Goal: Task Accomplishment & Management: Use online tool/utility

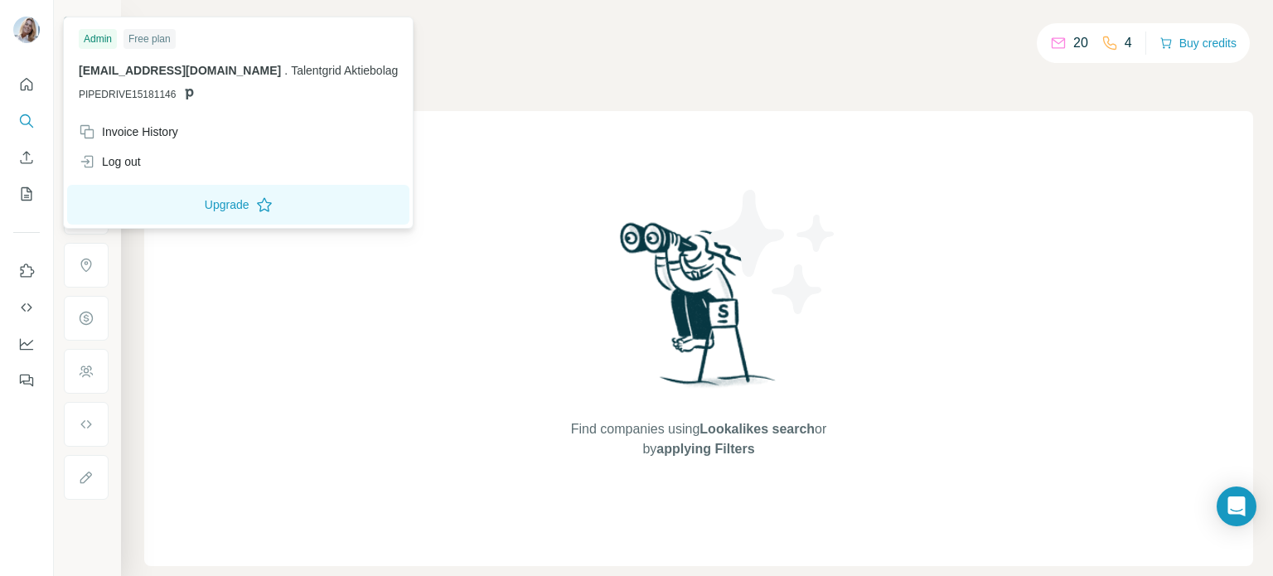
click at [22, 31] on img at bounding box center [26, 30] width 27 height 27
click at [482, 72] on div "Companies People" at bounding box center [698, 70] width 1109 height 35
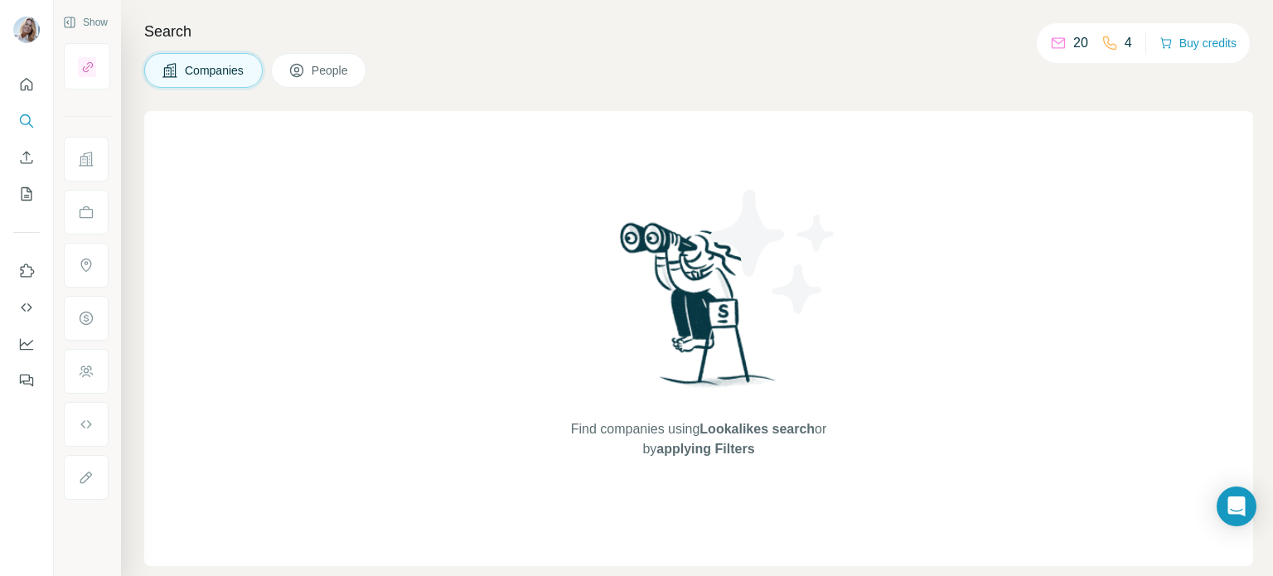
click at [587, 86] on div "Companies People" at bounding box center [698, 70] width 1109 height 35
click at [22, 347] on icon "Dashboard" at bounding box center [26, 344] width 17 height 17
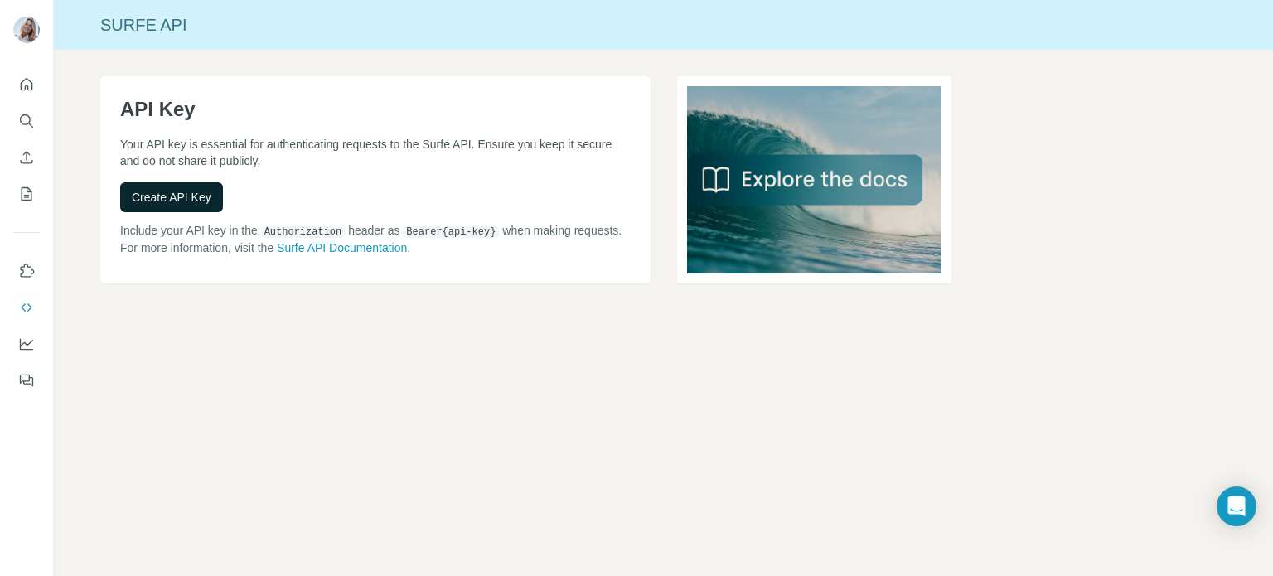
click at [202, 201] on span "Create API Key" at bounding box center [172, 197] width 80 height 17
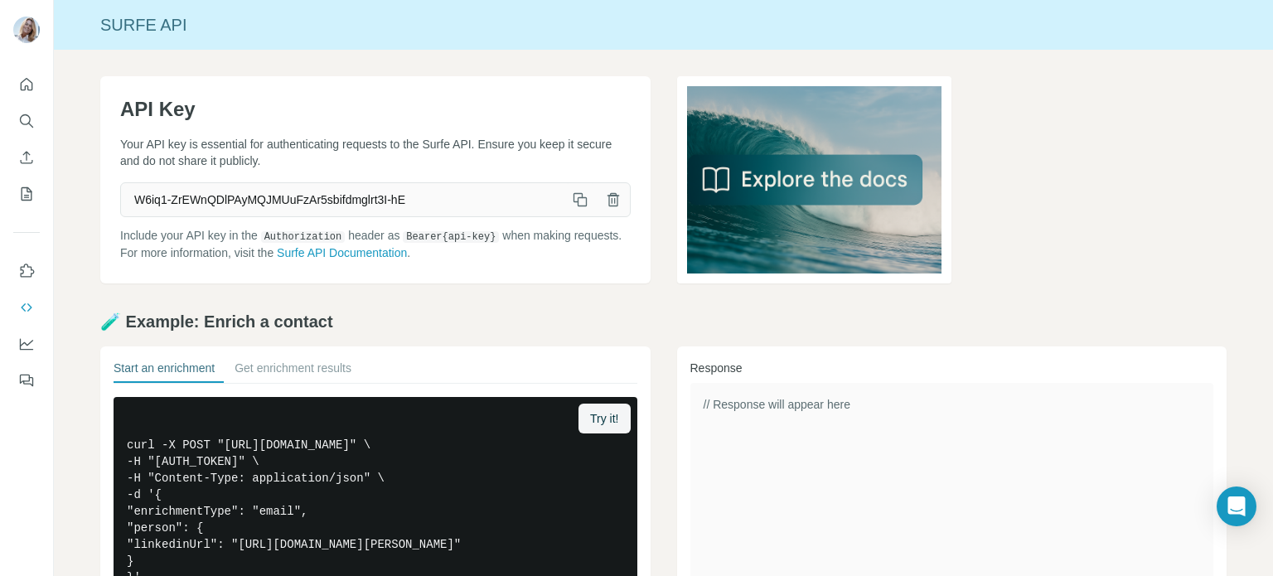
click at [582, 201] on icon "button" at bounding box center [580, 199] width 17 height 17
click at [294, 378] on button "Get enrichment results" at bounding box center [292, 371] width 117 height 23
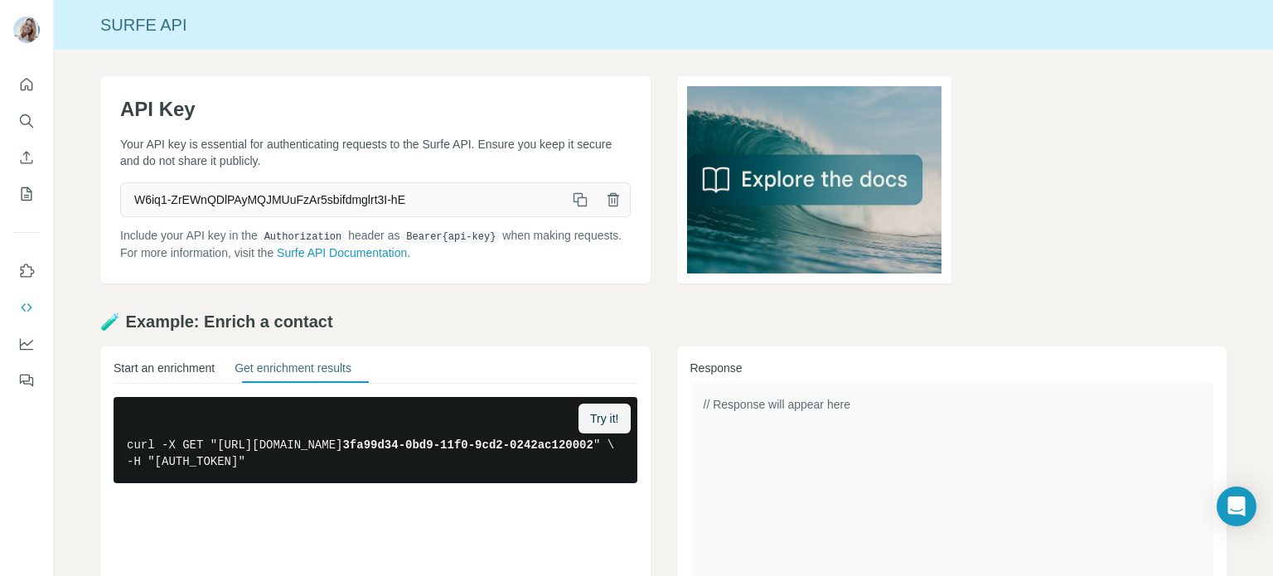
click at [196, 375] on button "Start an enrichment" at bounding box center [164, 371] width 101 height 23
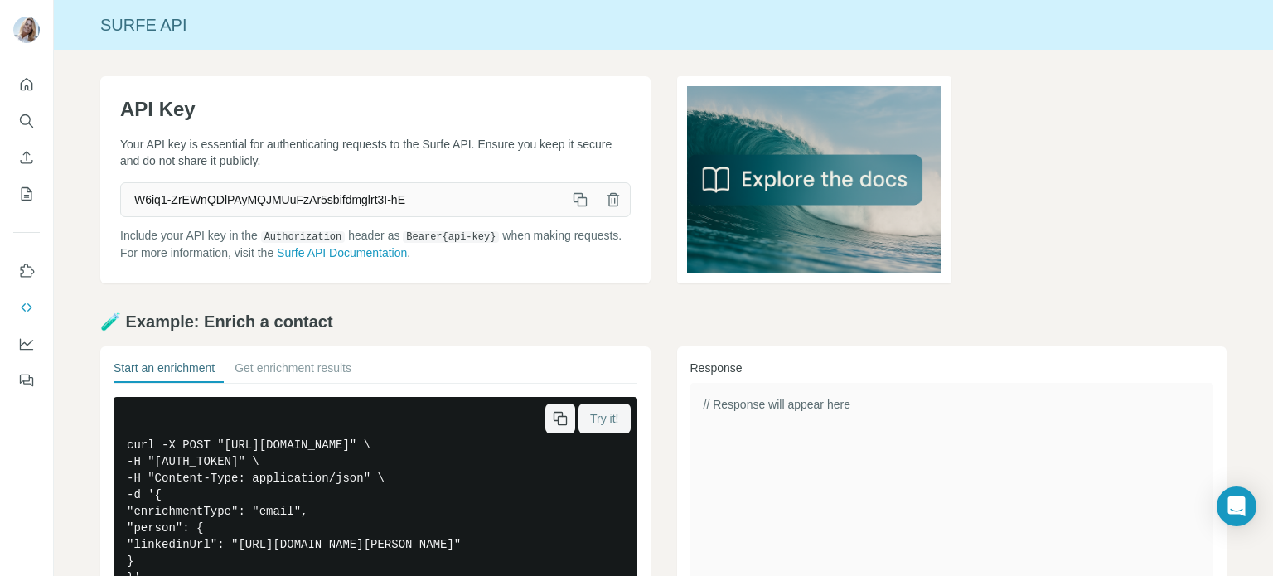
click at [617, 412] on span "Try it!" at bounding box center [604, 418] width 28 height 17
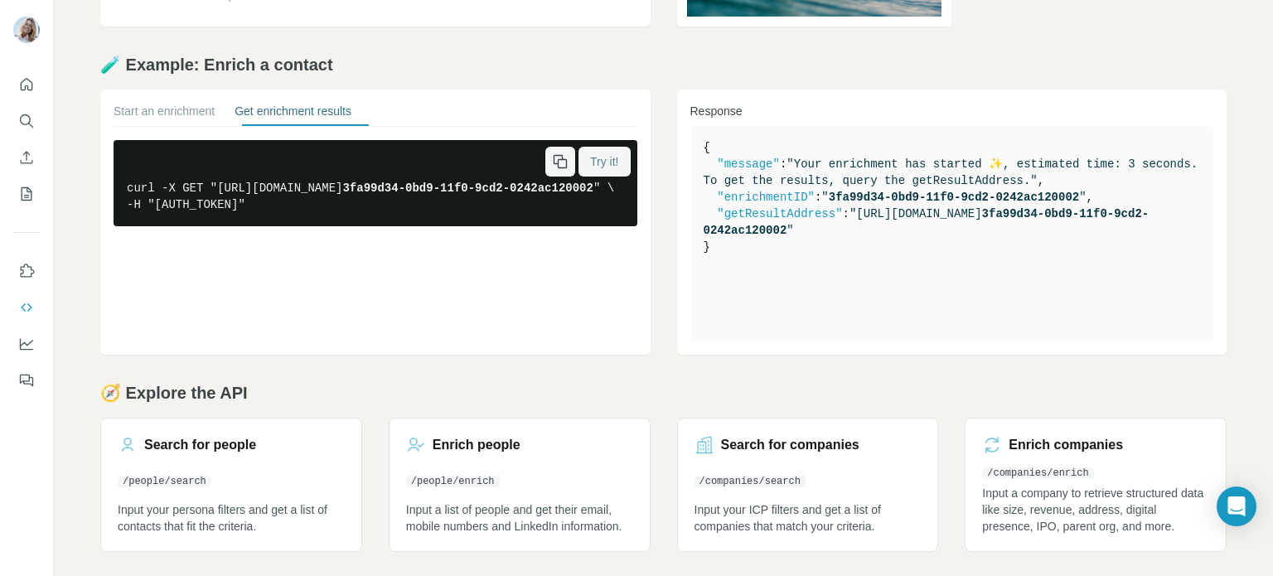
scroll to position [259, 0]
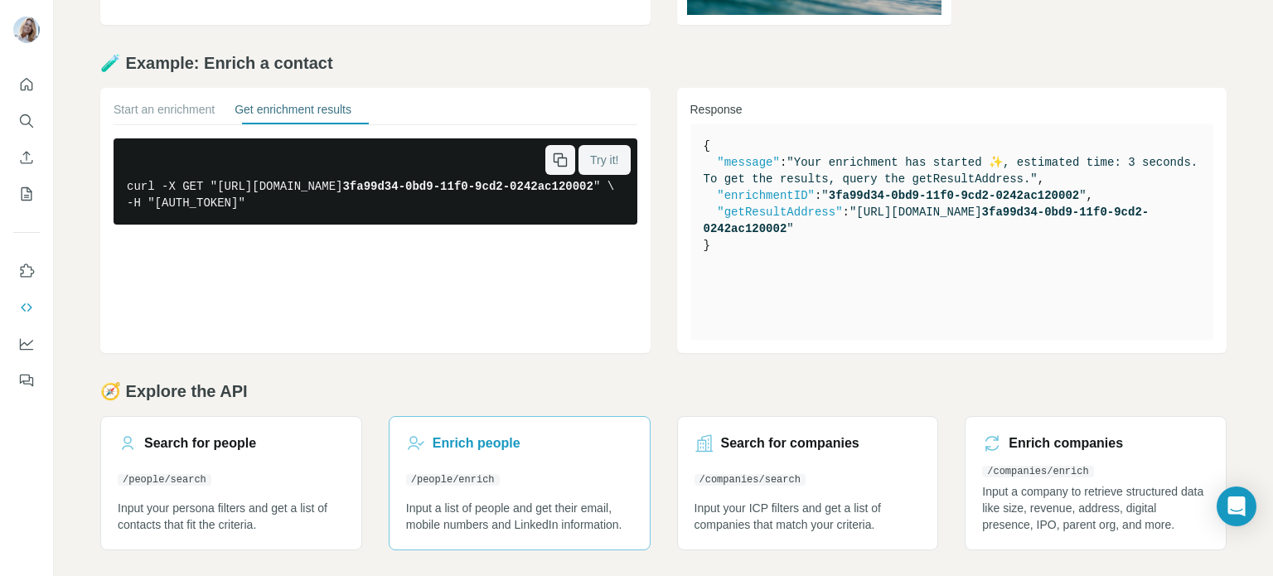
click at [562, 500] on p "Input a list of people and get their email, mobile numbers and LinkedIn informa…" at bounding box center [519, 516] width 227 height 33
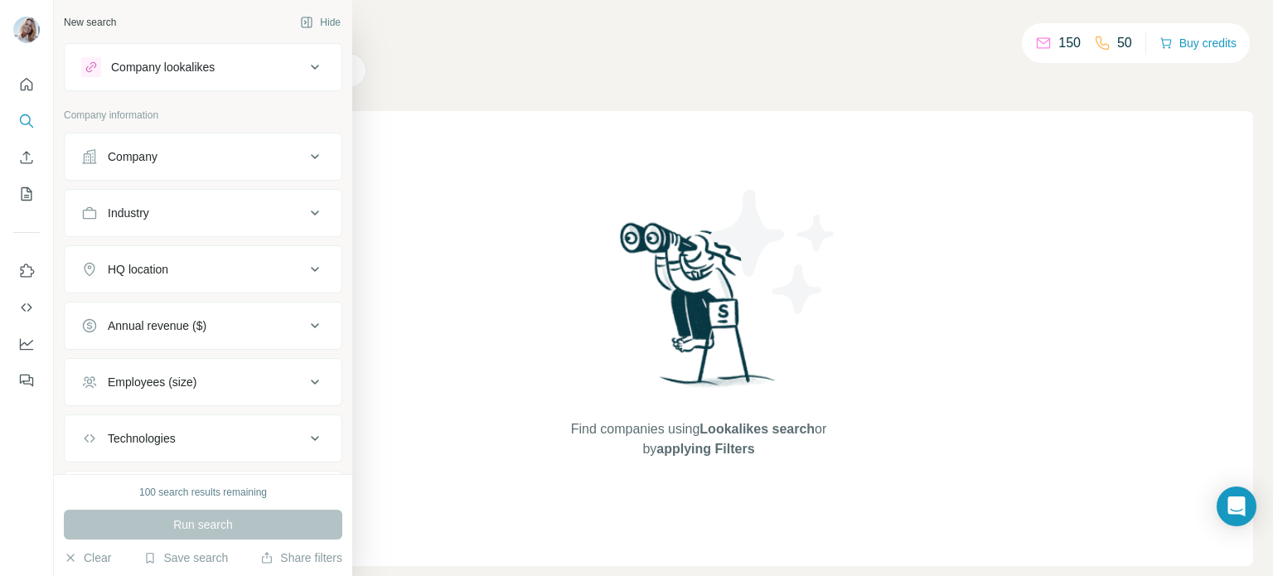
click at [157, 70] on div "Company lookalikes" at bounding box center [163, 67] width 104 height 17
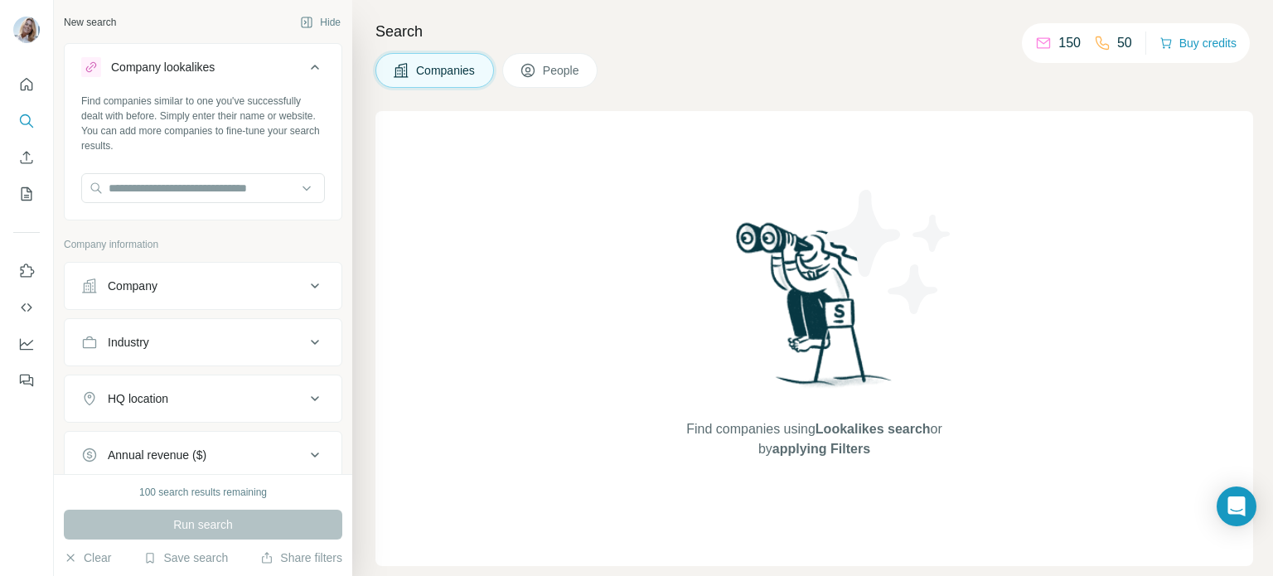
click at [157, 70] on div "Company lookalikes" at bounding box center [163, 67] width 104 height 17
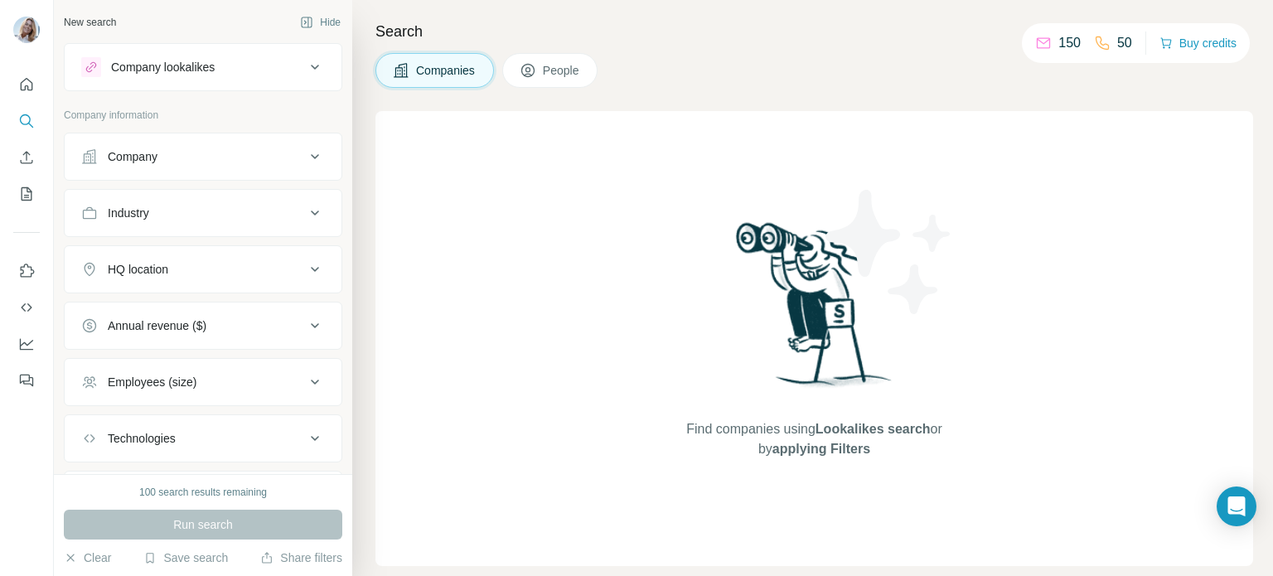
click at [174, 65] on div "Company lookalikes" at bounding box center [163, 67] width 104 height 17
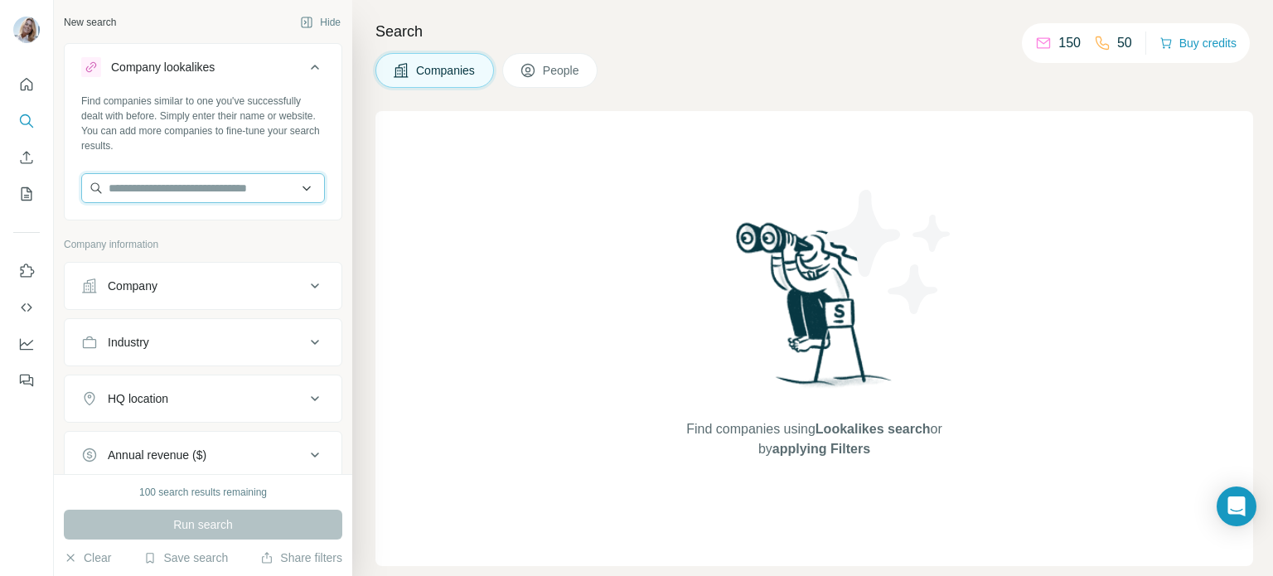
click at [169, 178] on input "text" at bounding box center [203, 188] width 244 height 30
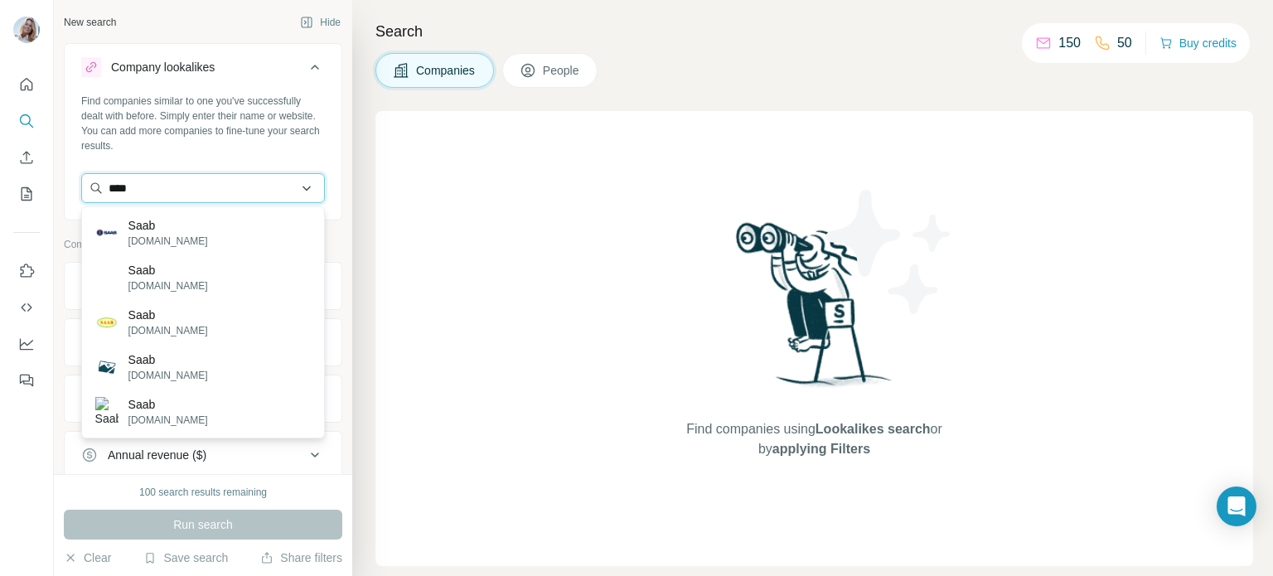
click at [203, 191] on input "****" at bounding box center [203, 188] width 244 height 30
paste input "*********"
type input "**********"
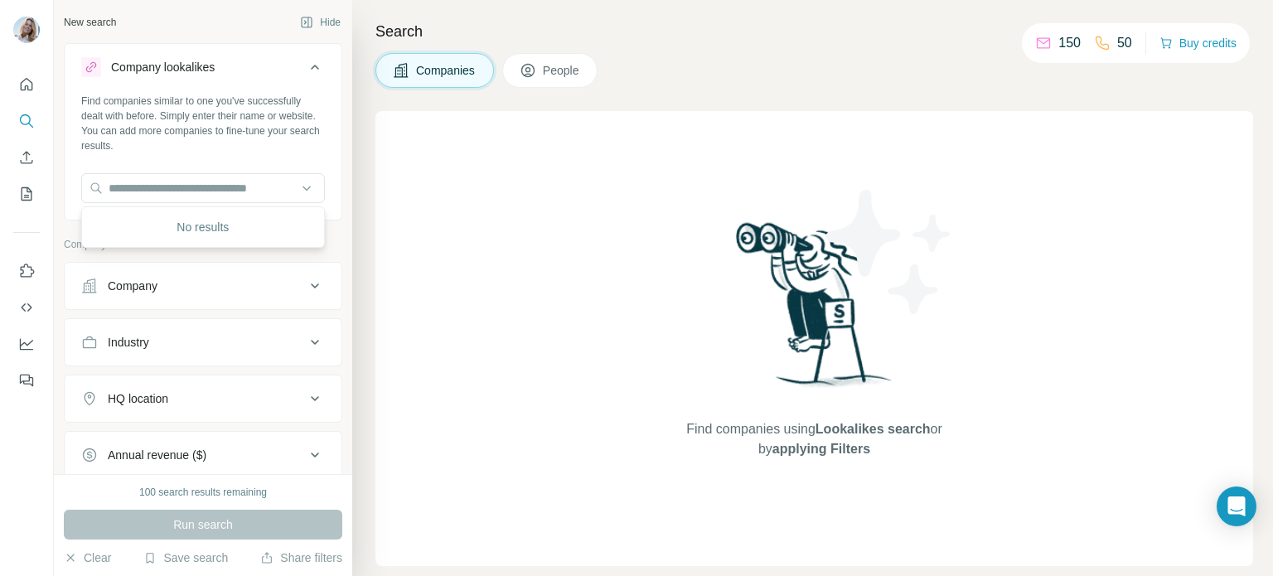
click at [281, 295] on button "Company" at bounding box center [203, 286] width 277 height 40
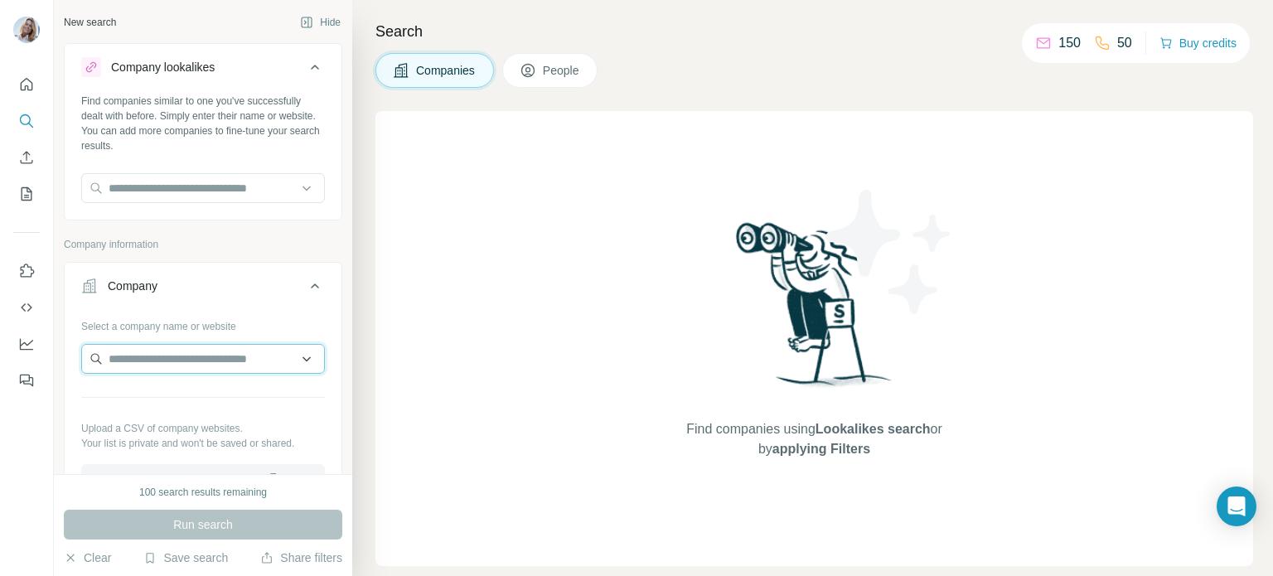
click at [162, 360] on input "text" at bounding box center [203, 359] width 244 height 30
paste input "**********"
type input "**********"
click at [317, 286] on icon at bounding box center [315, 285] width 8 height 5
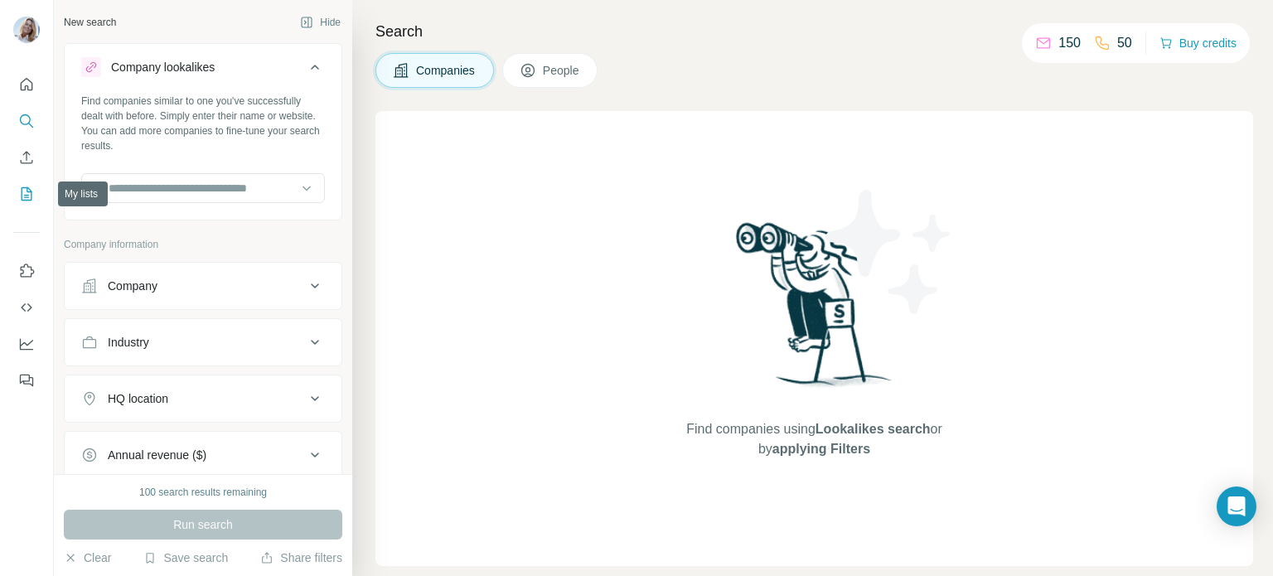
click at [23, 206] on button "My lists" at bounding box center [26, 194] width 27 height 30
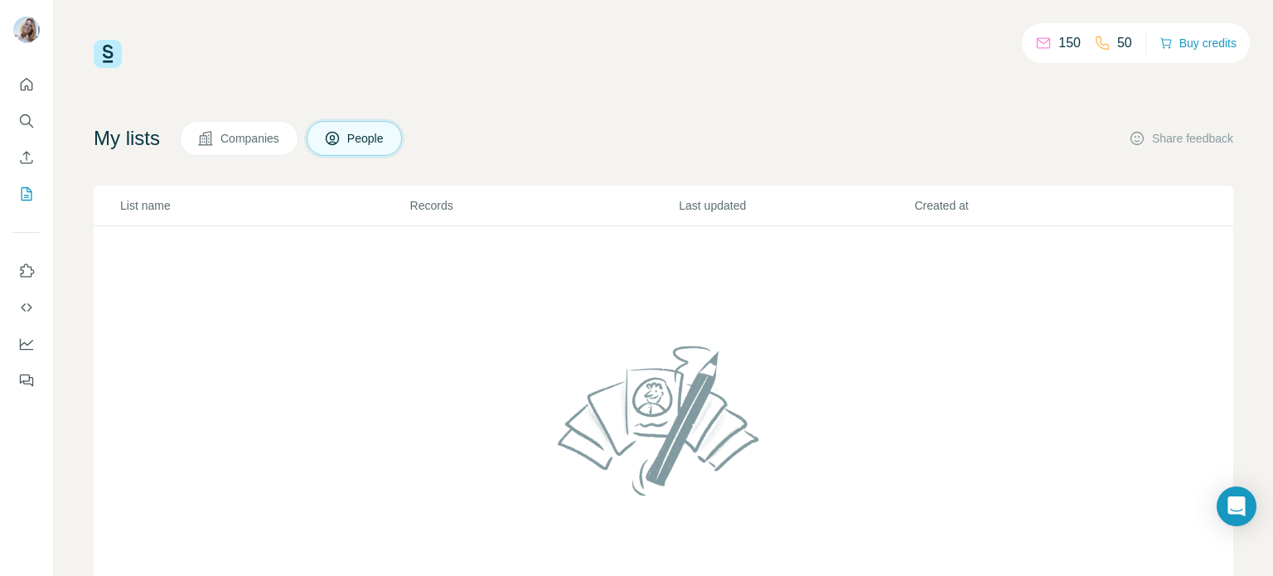
click at [228, 151] on button "Companies" at bounding box center [239, 138] width 118 height 35
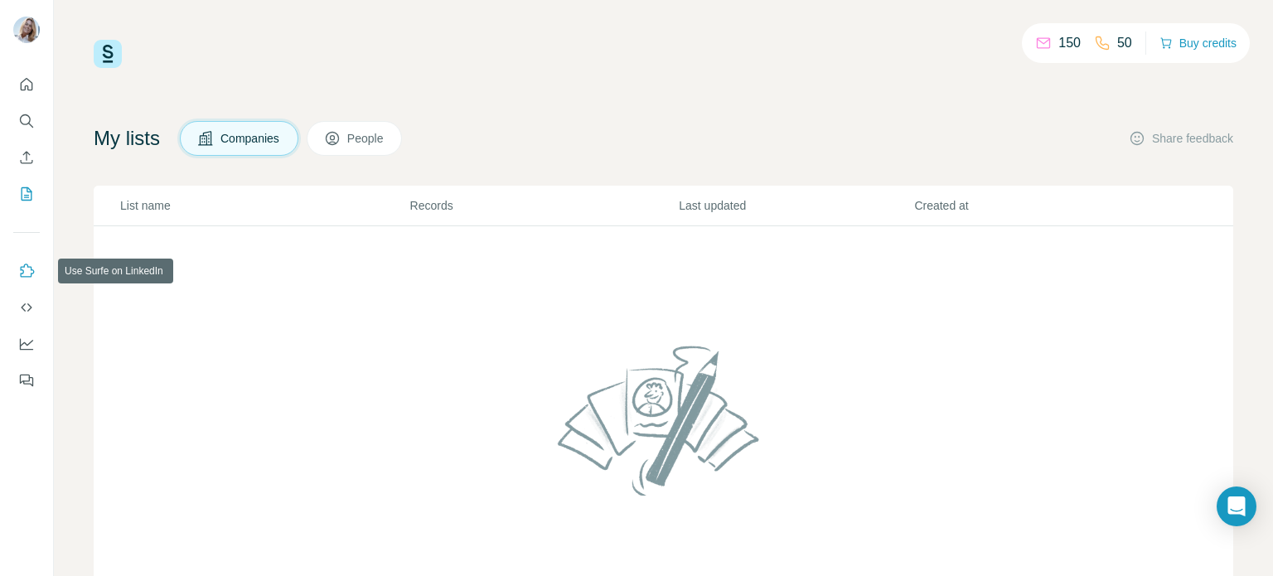
click at [27, 273] on icon "Use Surfe on LinkedIn" at bounding box center [26, 271] width 17 height 17
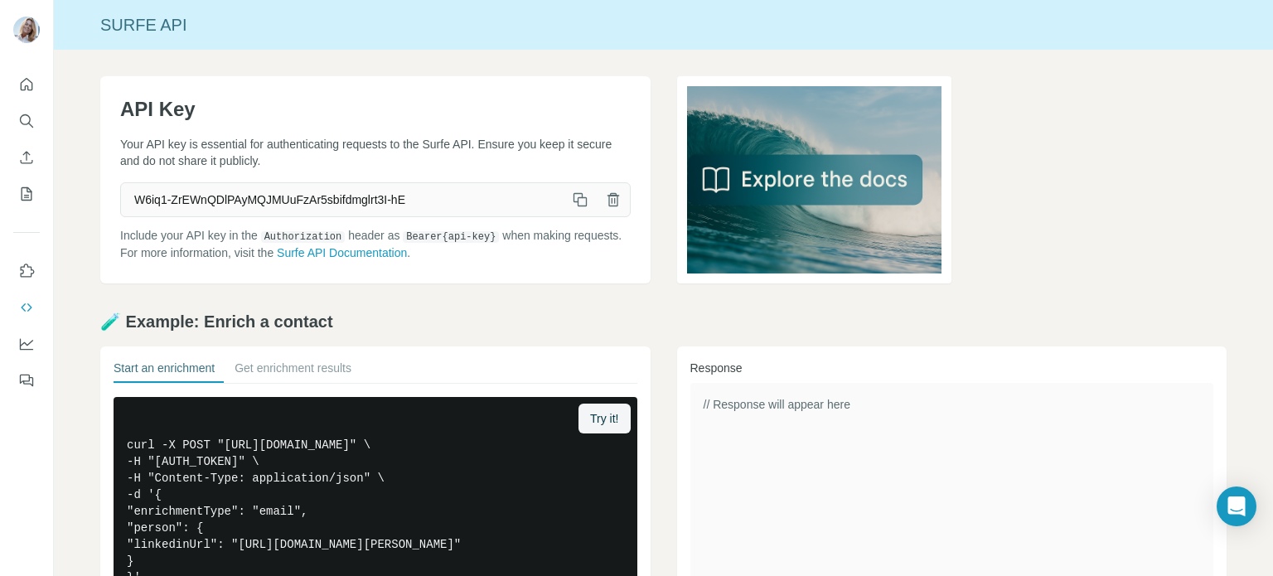
click at [584, 202] on icon "button" at bounding box center [580, 199] width 17 height 17
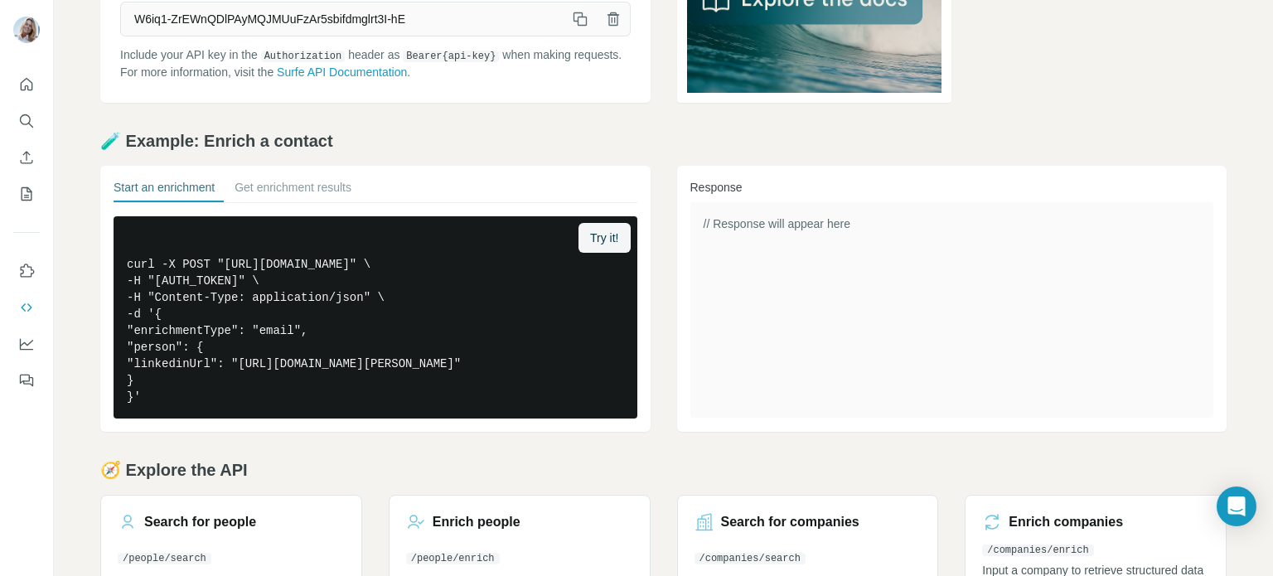
scroll to position [180, 0]
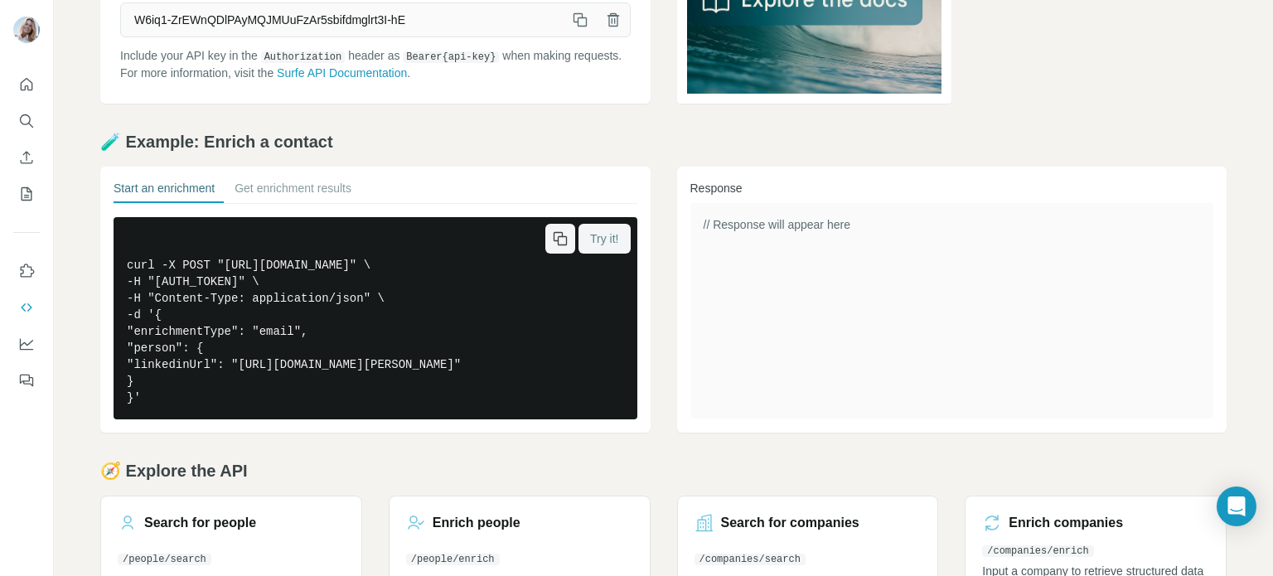
click at [601, 239] on span "Try it!" at bounding box center [604, 238] width 28 height 17
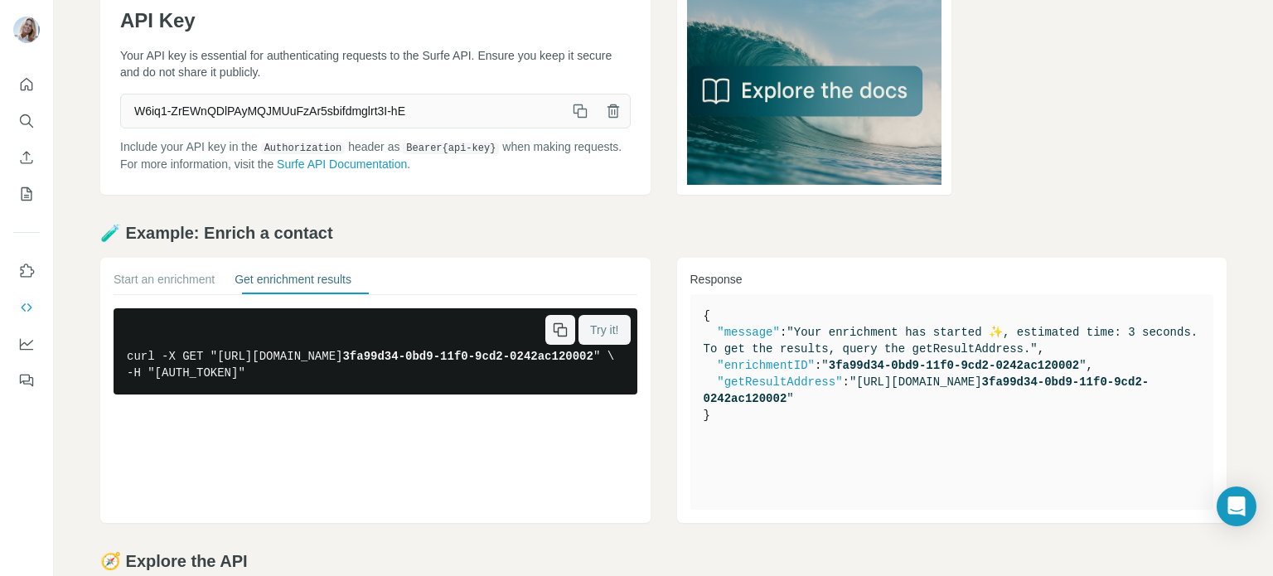
scroll to position [87, 0]
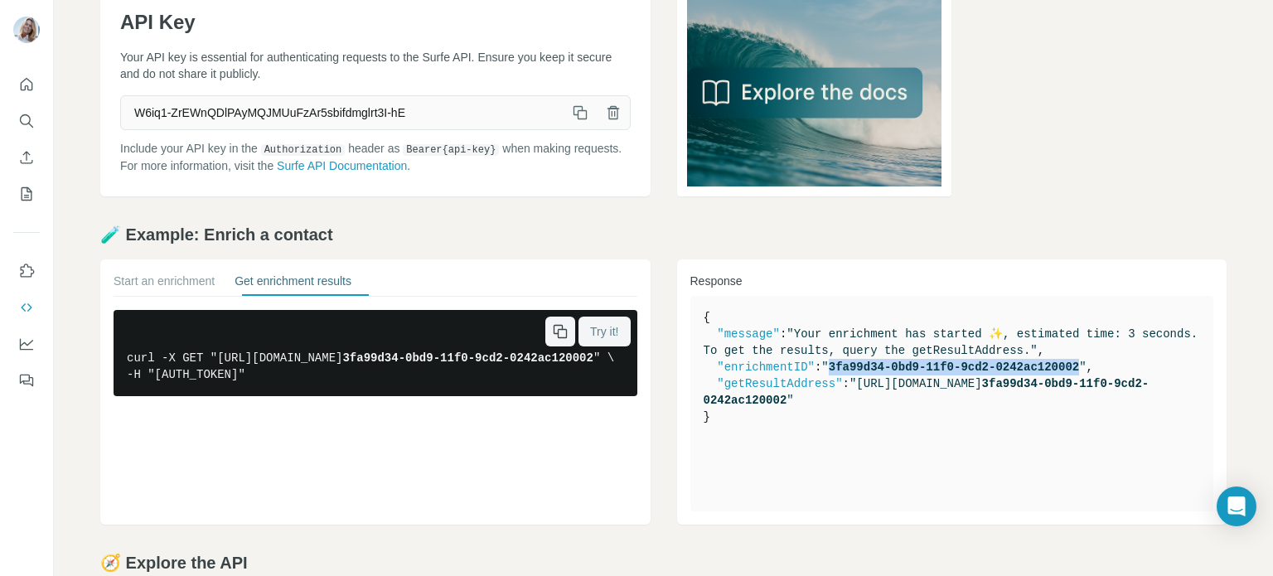
drag, startPoint x: 836, startPoint y: 365, endPoint x: 1086, endPoint y: 363, distance: 250.2
click at [1085, 363] on span "" 3fa99d34-0bd9-11f0-9cd2-0242ac120002 "" at bounding box center [953, 366] width 264 height 13
click at [146, 280] on button "Start an enrichment" at bounding box center [164, 284] width 101 height 23
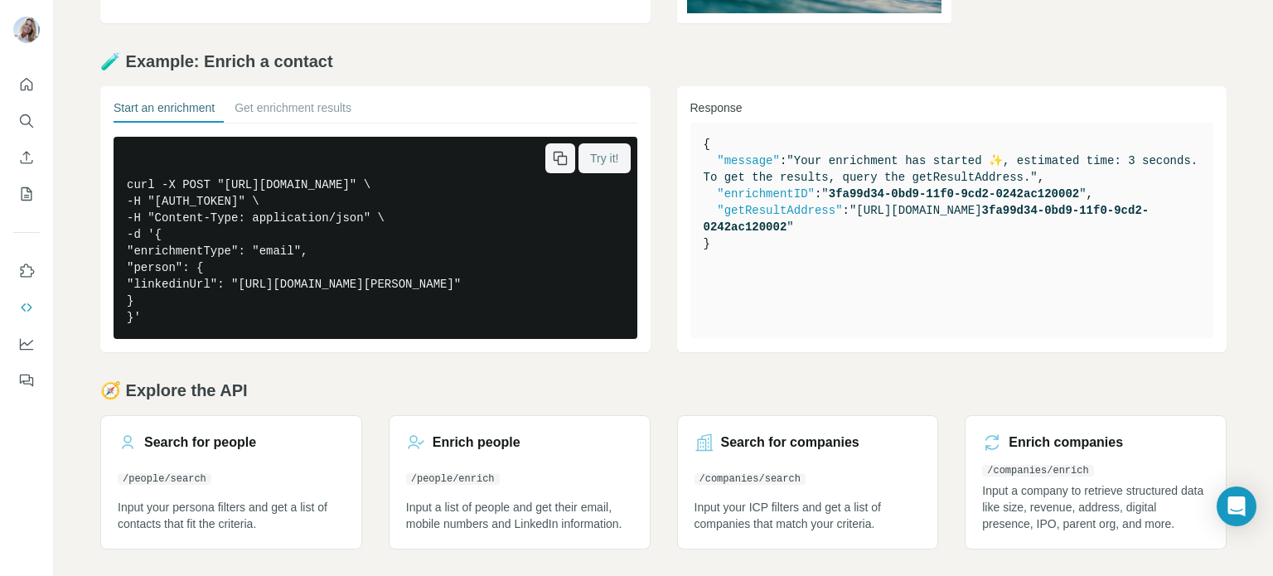
scroll to position [288, 0]
click at [256, 486] on link "Search for people /people/search Input your persona filters and get a list of c…" at bounding box center [231, 482] width 262 height 134
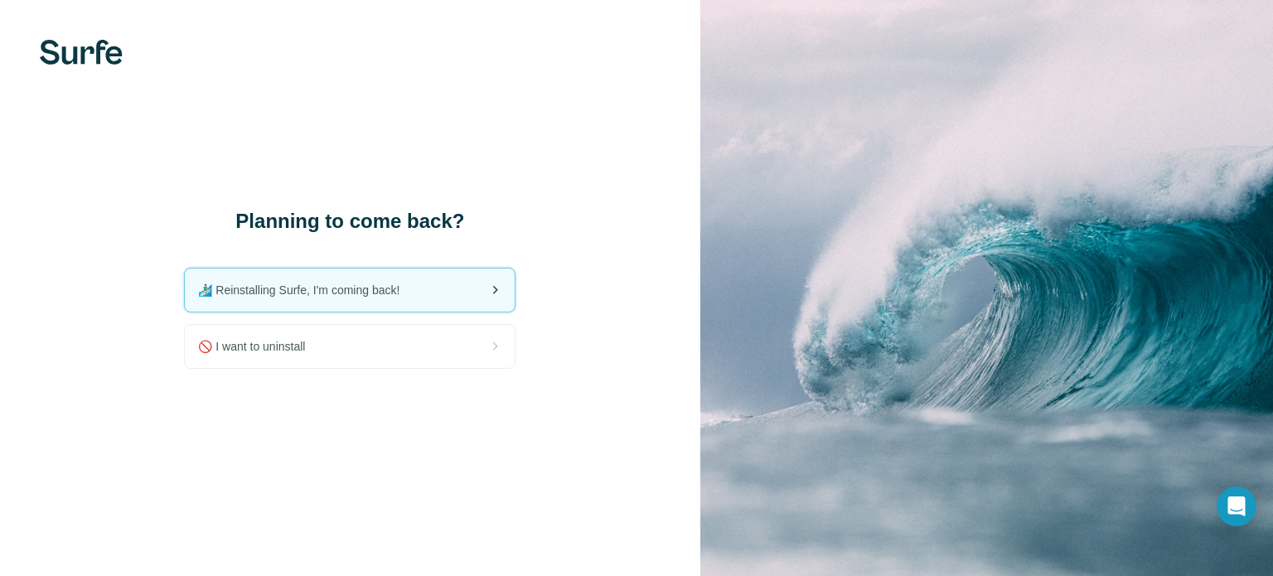
click at [420, 301] on div "🏄🏻‍♂️ Reinstalling Surfe, I'm coming back!" at bounding box center [350, 289] width 330 height 43
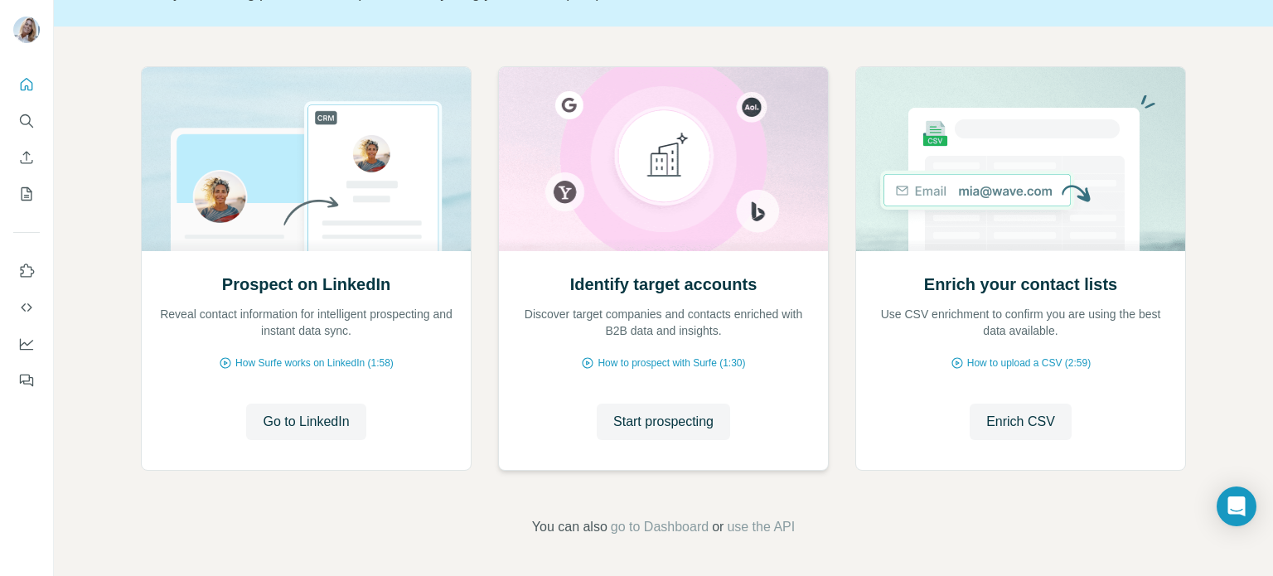
scroll to position [136, 0]
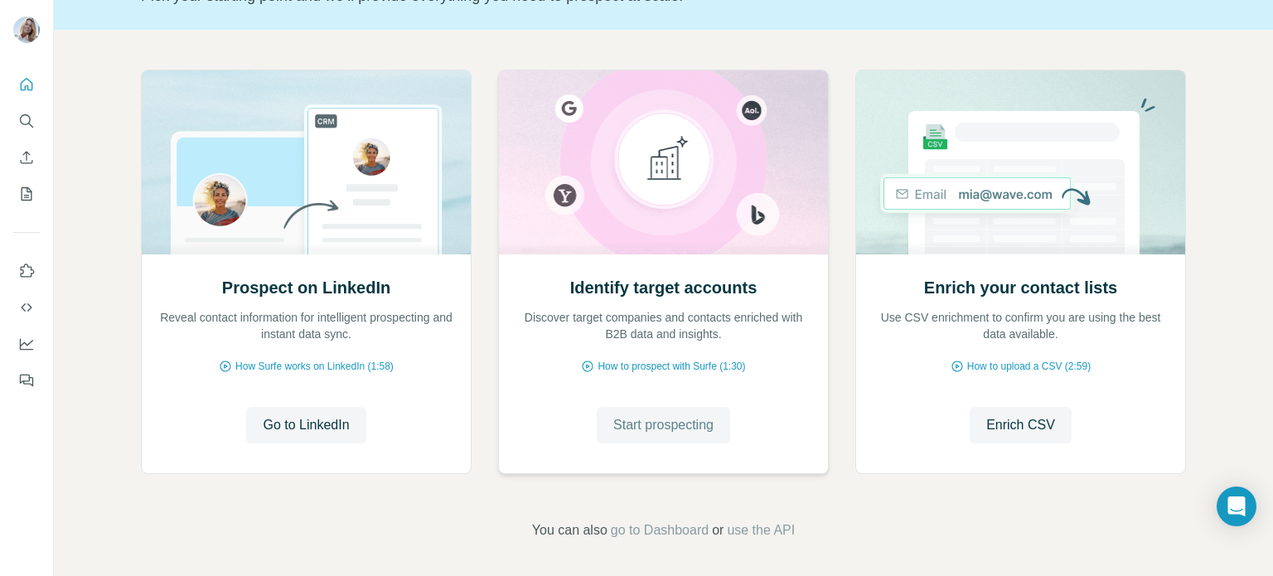
click at [655, 431] on span "Start prospecting" at bounding box center [663, 425] width 100 height 20
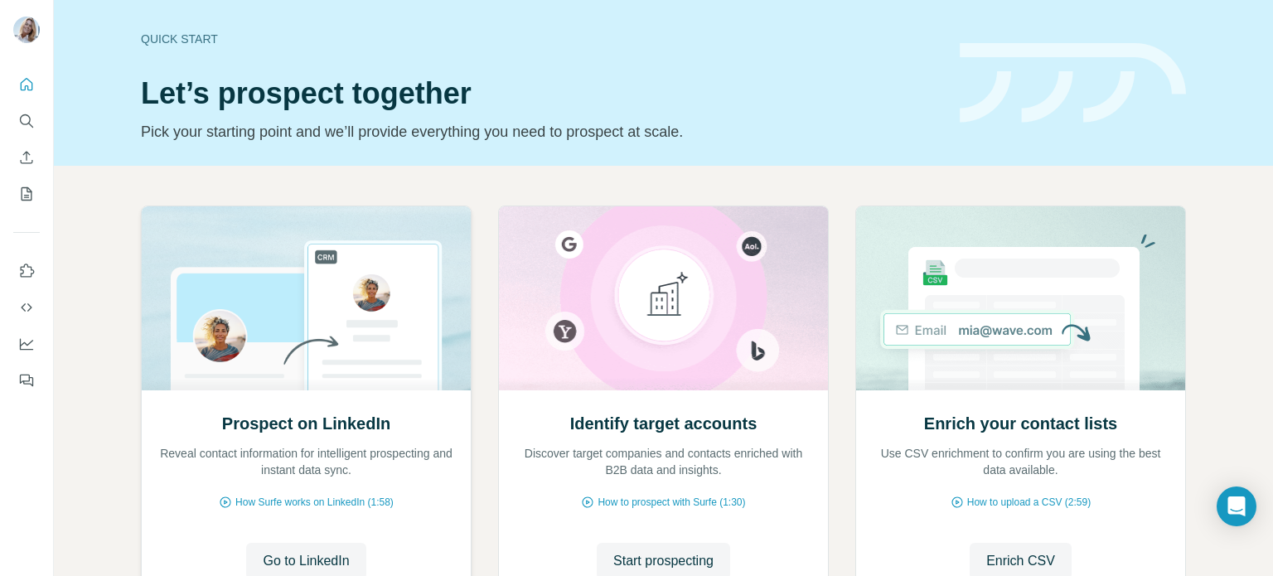
scroll to position [139, 0]
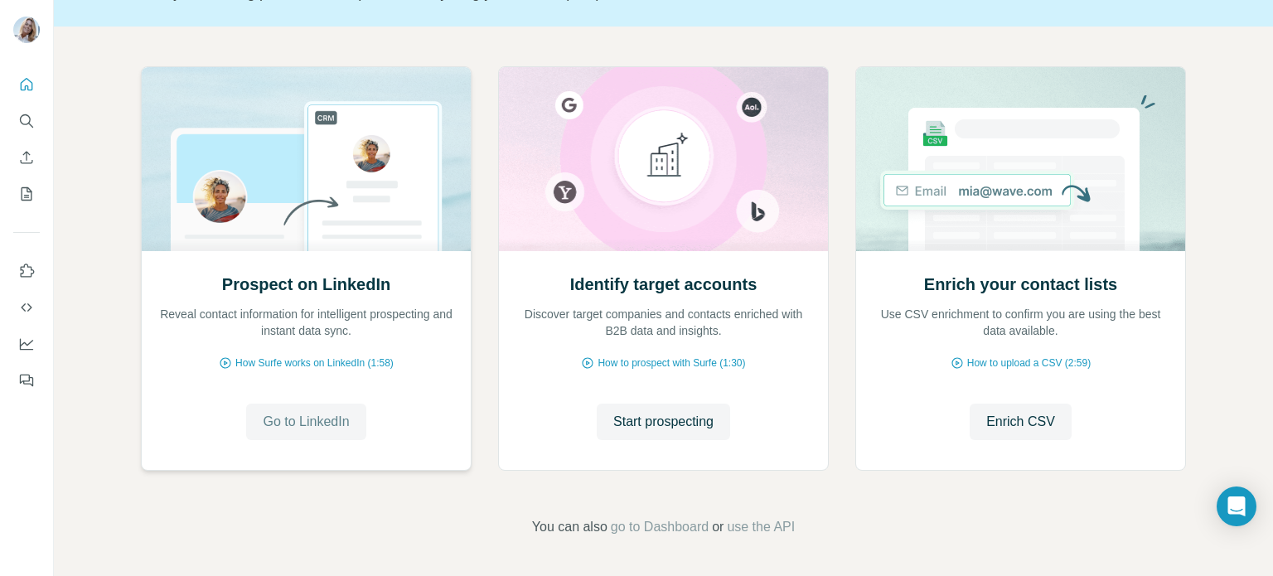
click at [307, 425] on span "Go to LinkedIn" at bounding box center [306, 422] width 86 height 20
click at [28, 340] on icon "Dashboard" at bounding box center [26, 344] width 17 height 17
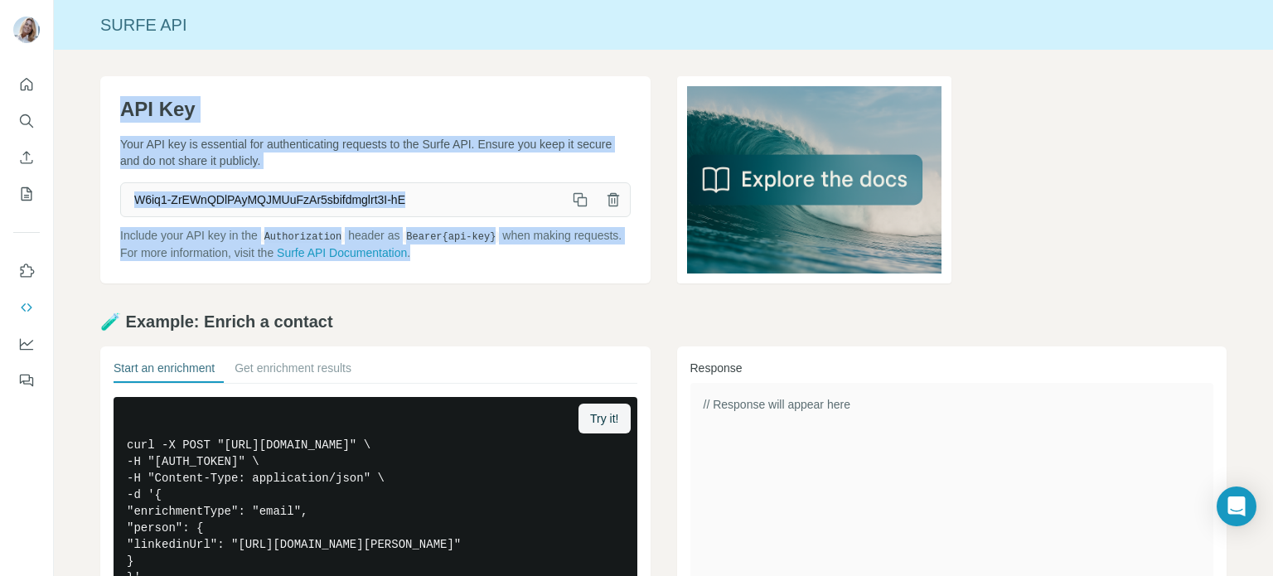
drag, startPoint x: 119, startPoint y: 109, endPoint x: 534, endPoint y: 269, distance: 444.1
click at [534, 269] on div "API Key Your API key is essential for authenticating requests to the Surfe API.…" at bounding box center [375, 179] width 550 height 207
copy div "API Key Your API key is essential for authenticating requests to the Surfe API.…"
